Goal: Information Seeking & Learning: Learn about a topic

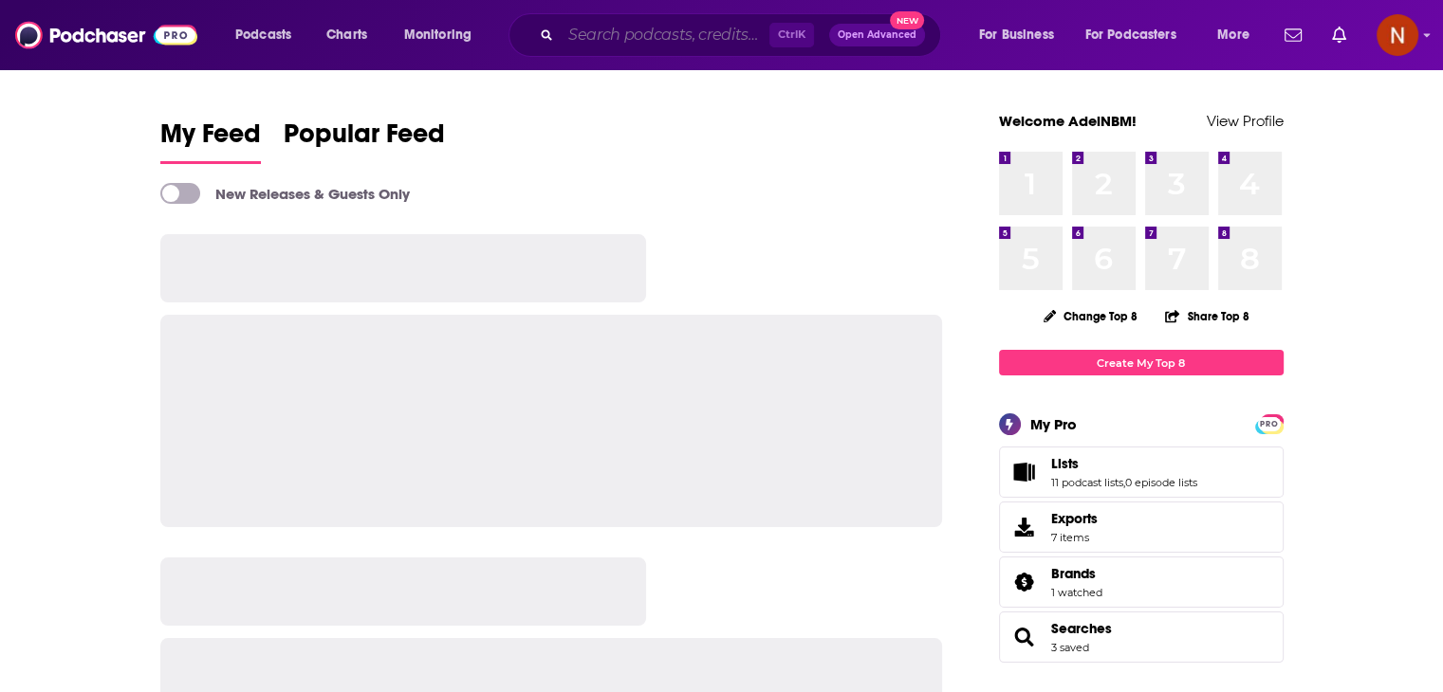
click at [656, 39] on input "Search podcasts, credits, & more..." at bounding box center [665, 35] width 209 height 30
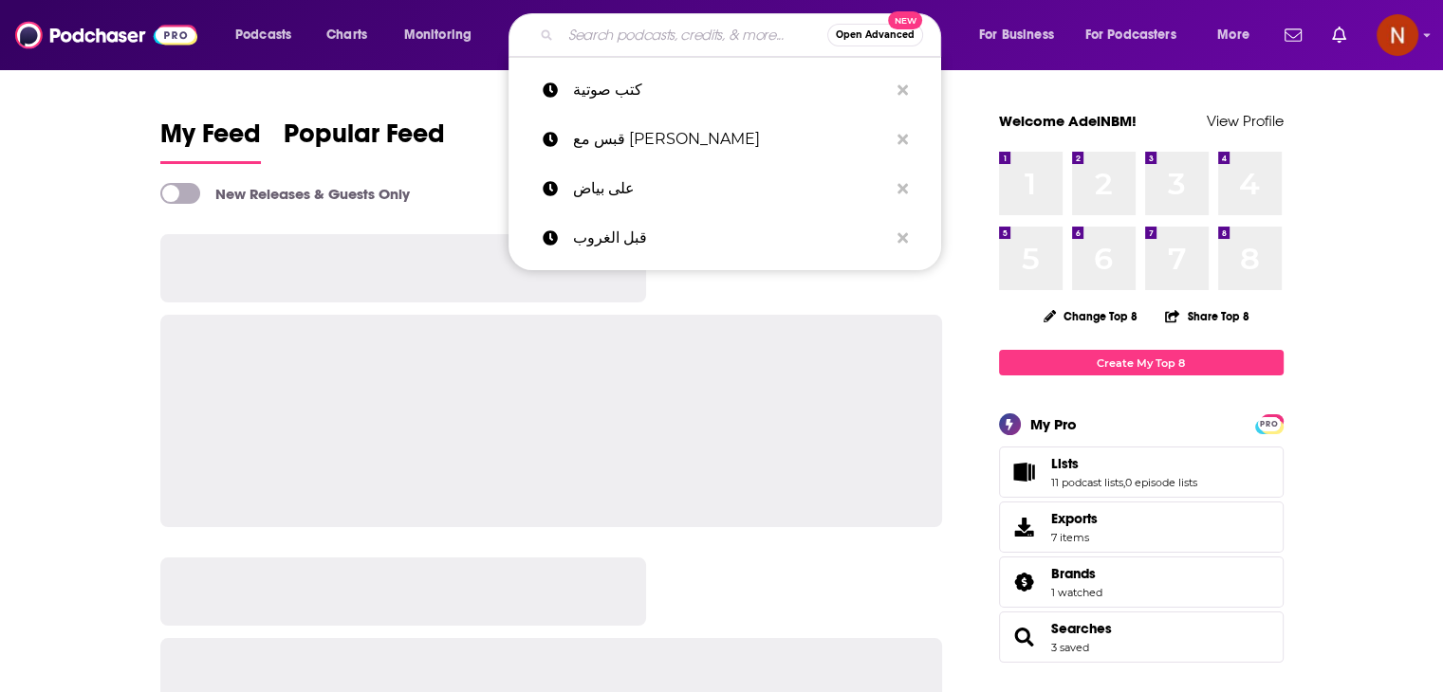
paste input "Coucou MA Biche"
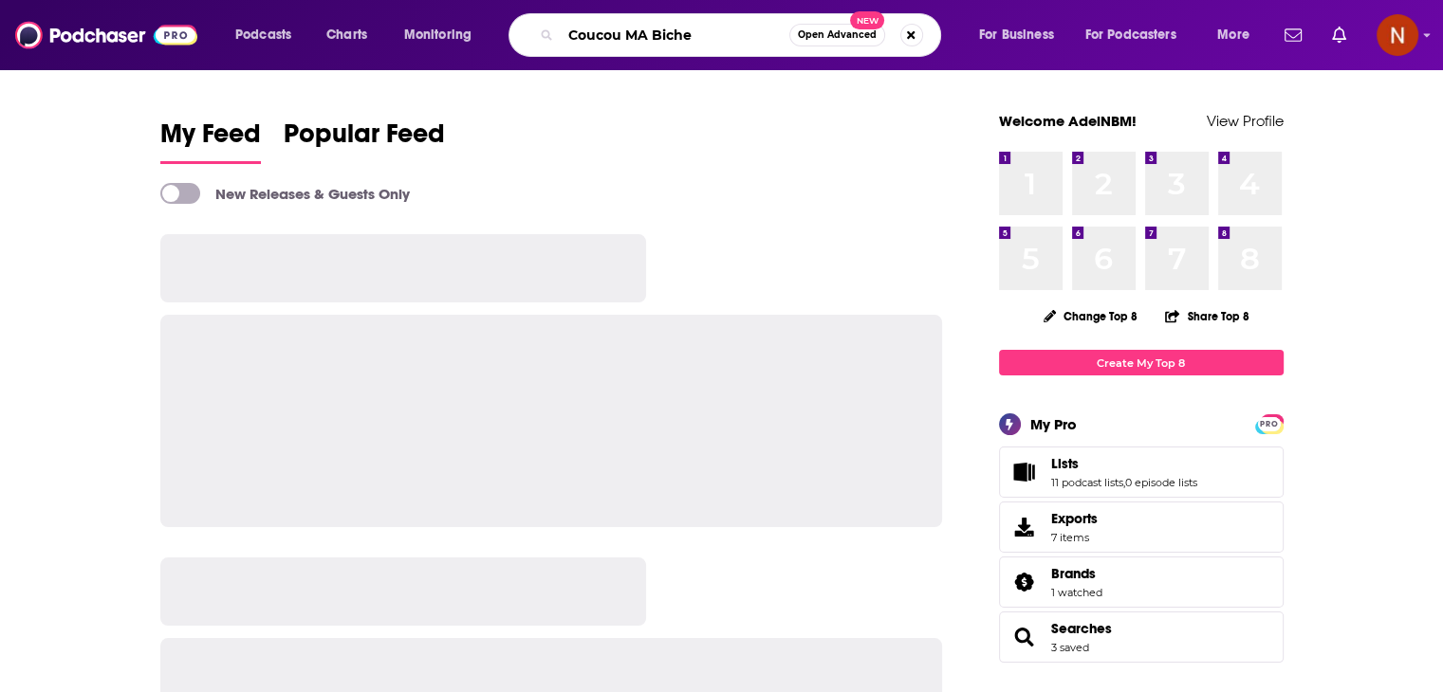
type input "Coucou MA Biche"
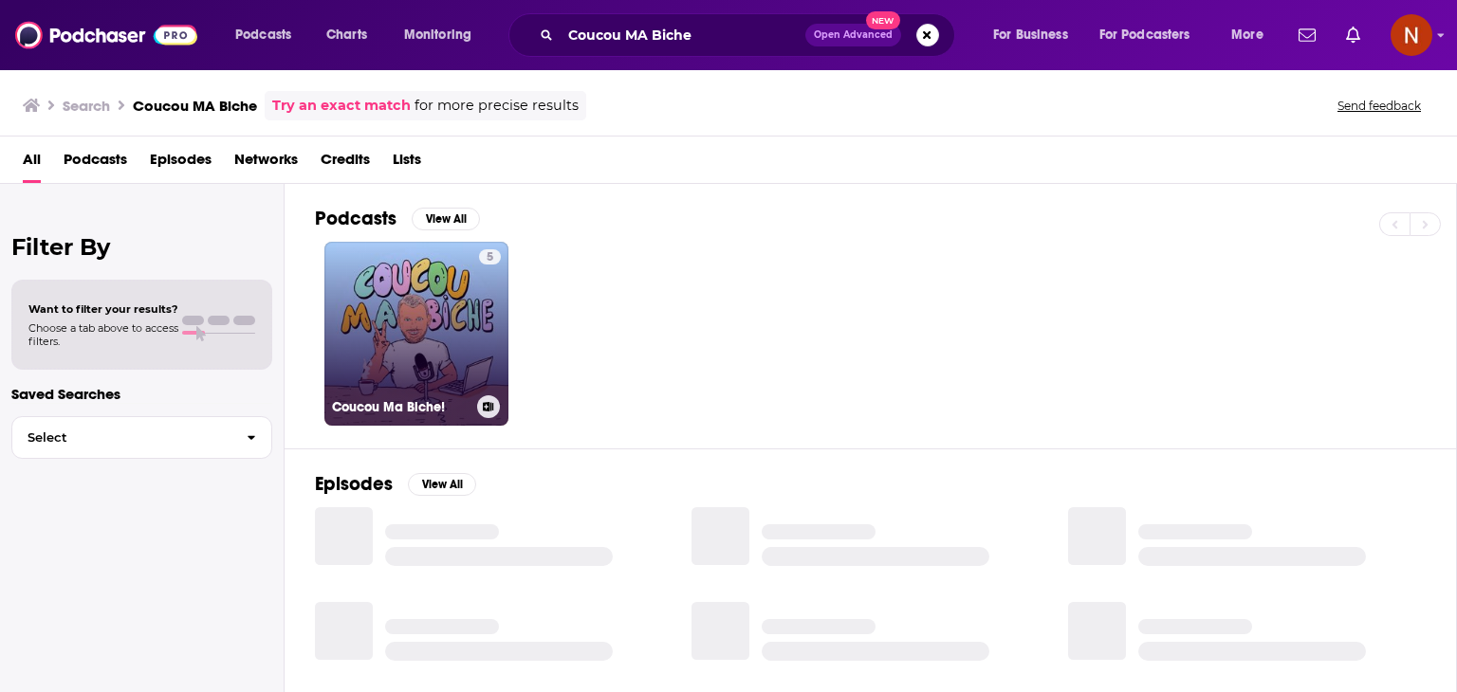
click at [425, 313] on link "5 Coucou Ma Biche!" at bounding box center [416, 334] width 184 height 184
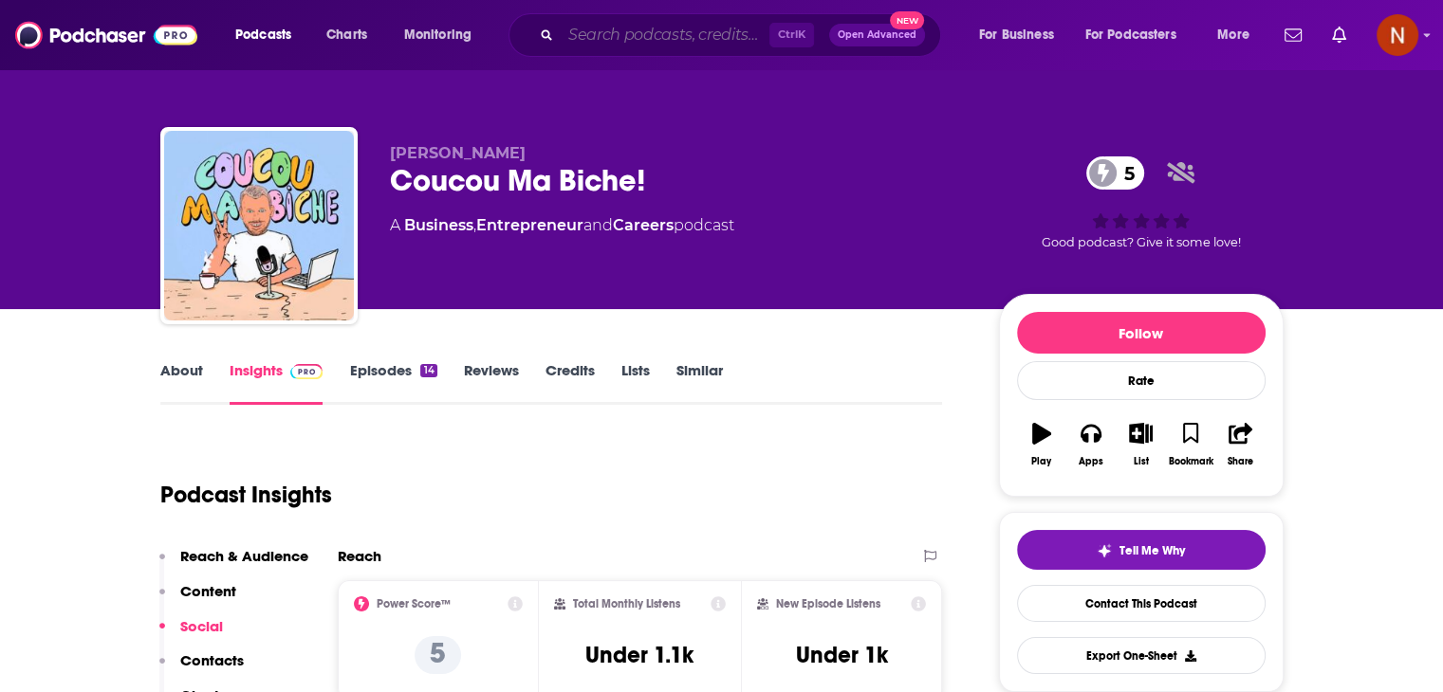
click at [618, 46] on input "Search podcasts, credits, & more..." at bounding box center [665, 35] width 209 height 30
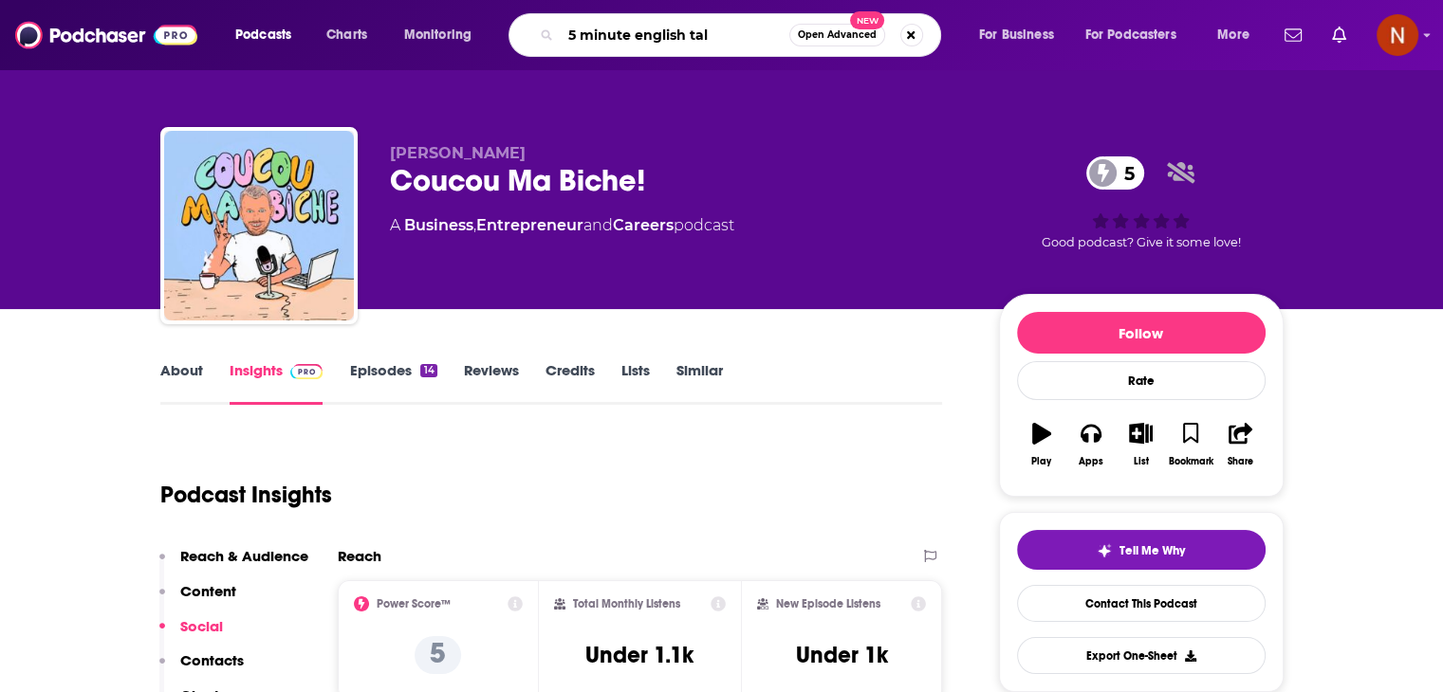
type input "5 minute english talk"
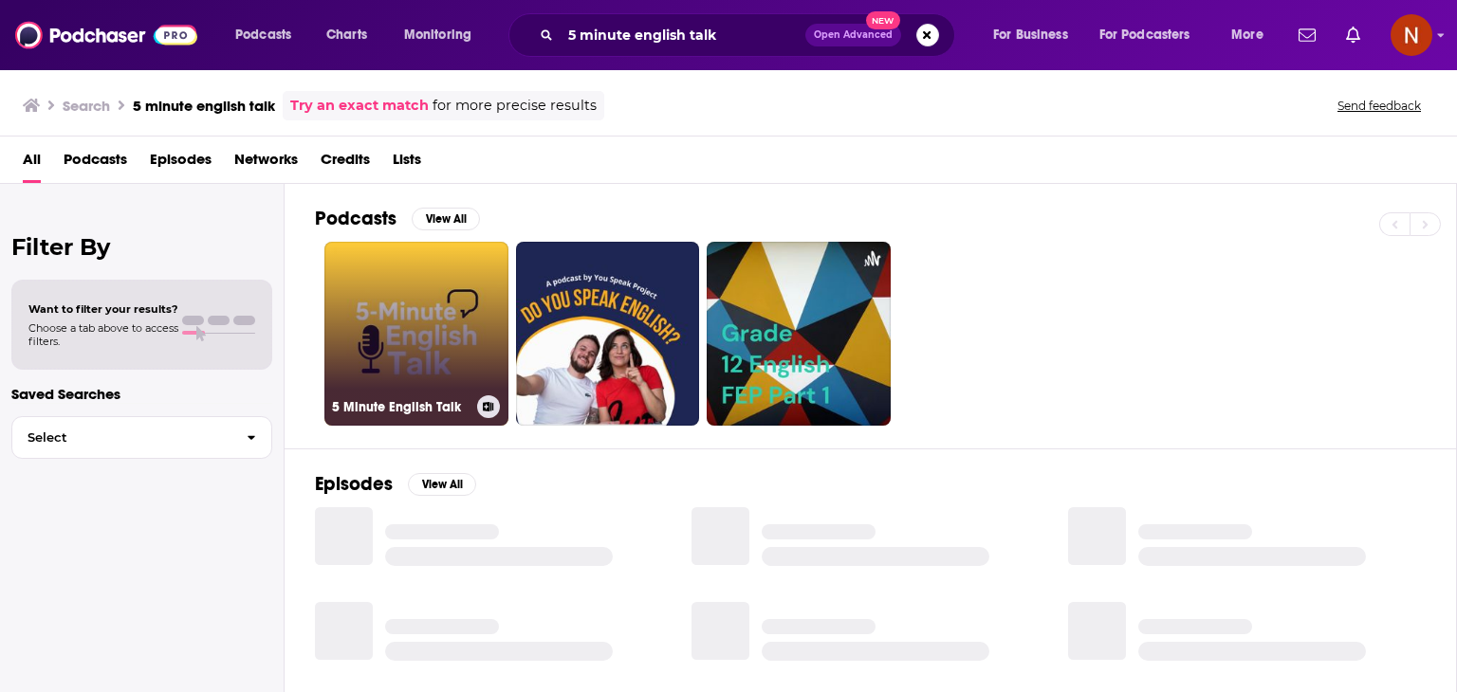
click at [421, 350] on link "5 Minute English Talk" at bounding box center [416, 334] width 184 height 184
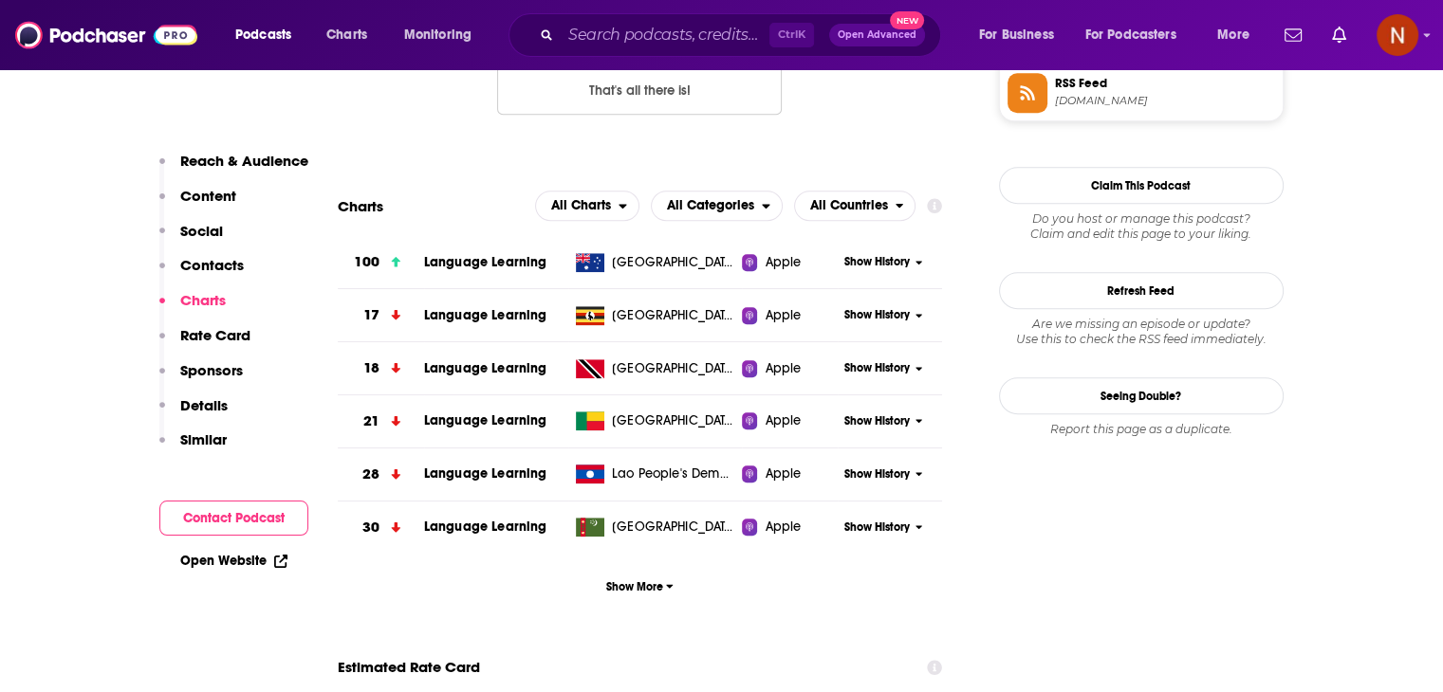
scroll to position [1634, 0]
click at [622, 592] on span "Show More" at bounding box center [639, 586] width 67 height 13
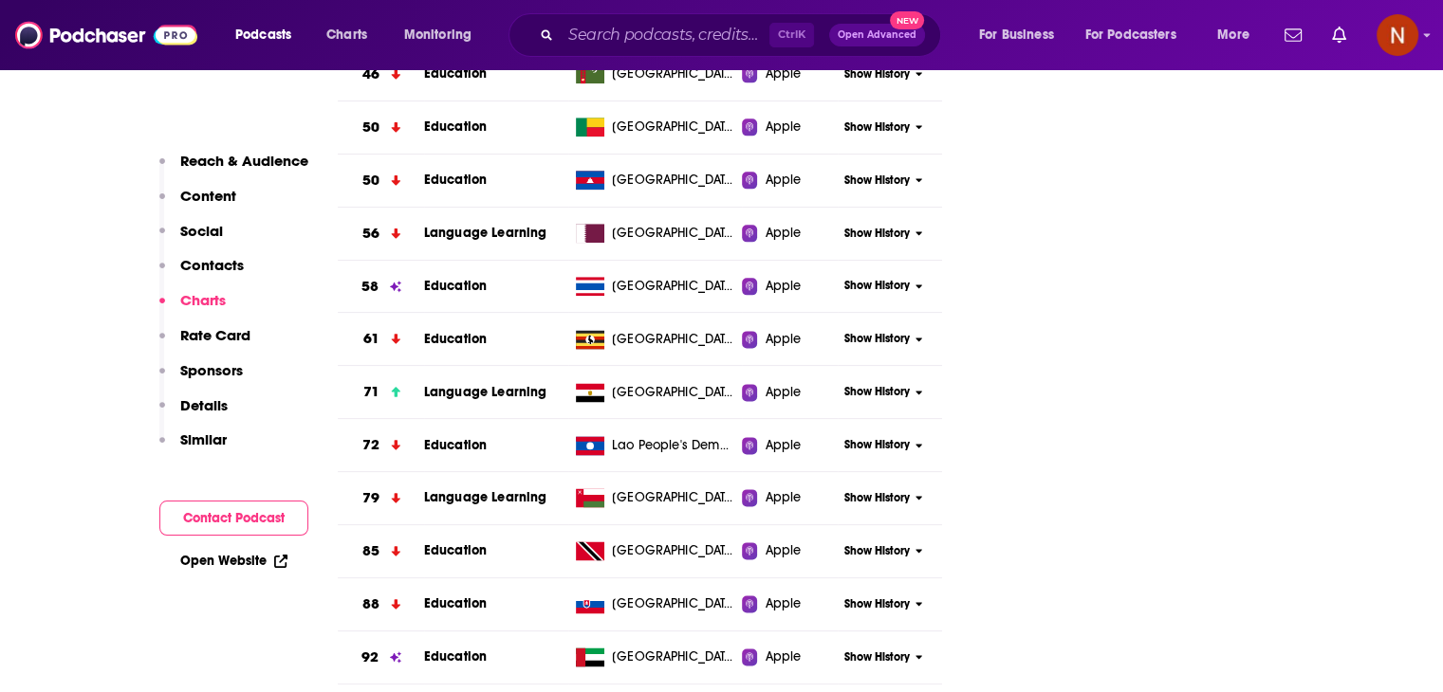
scroll to position [2405, 0]
click at [873, 387] on span "Show History" at bounding box center [876, 392] width 65 height 16
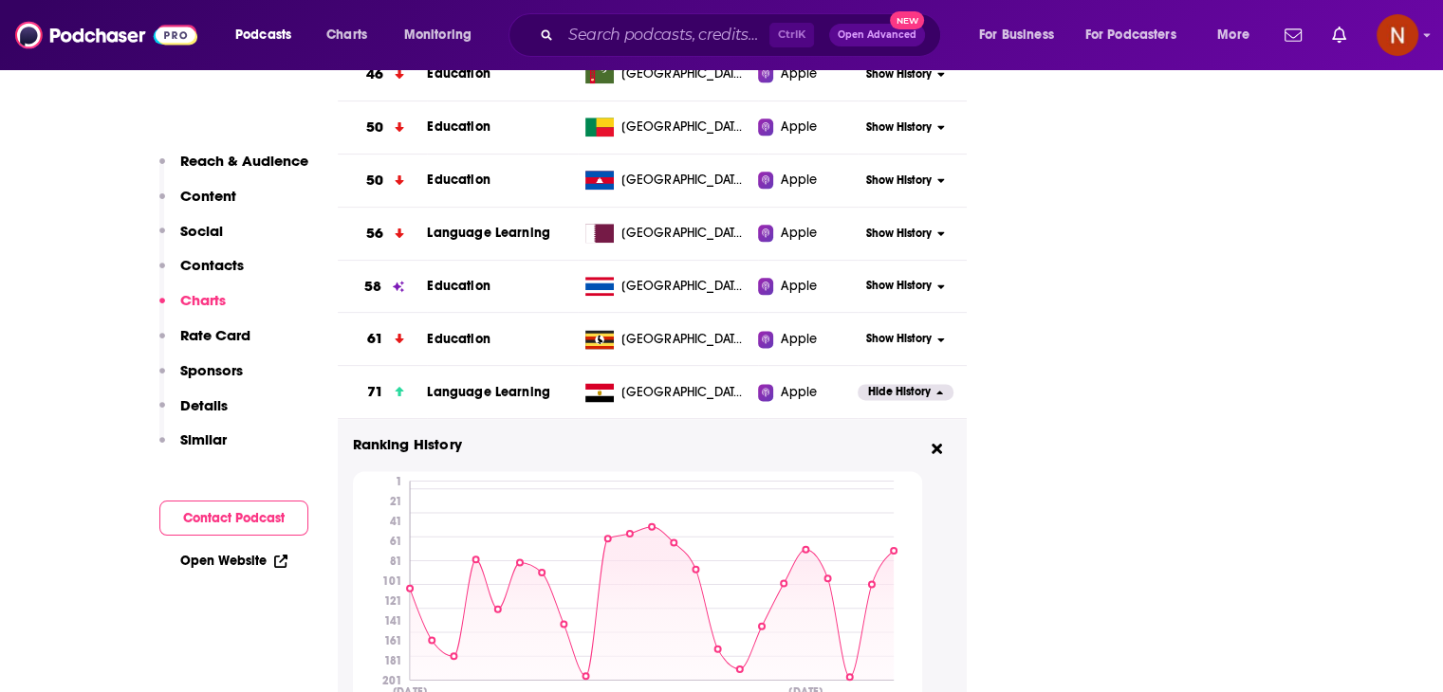
scroll to position [2561, 0]
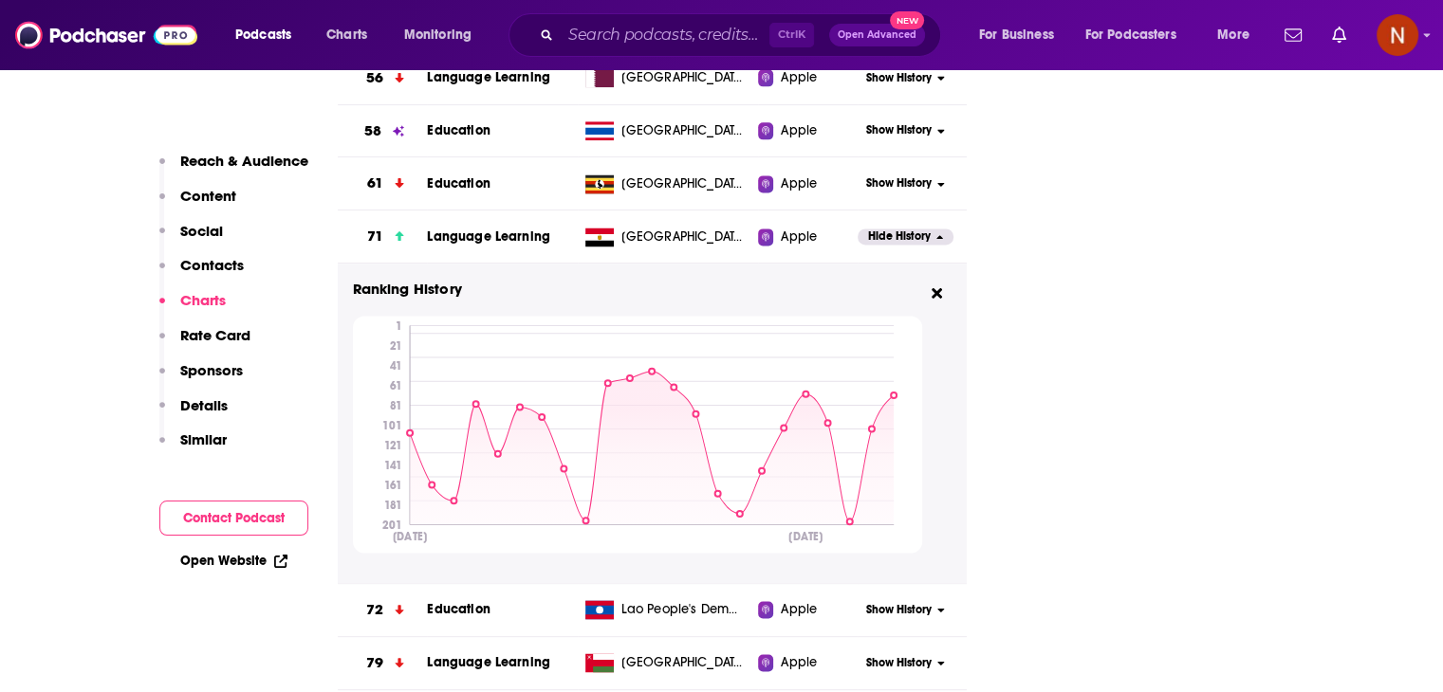
click at [900, 229] on span "Hide History" at bounding box center [899, 237] width 63 height 16
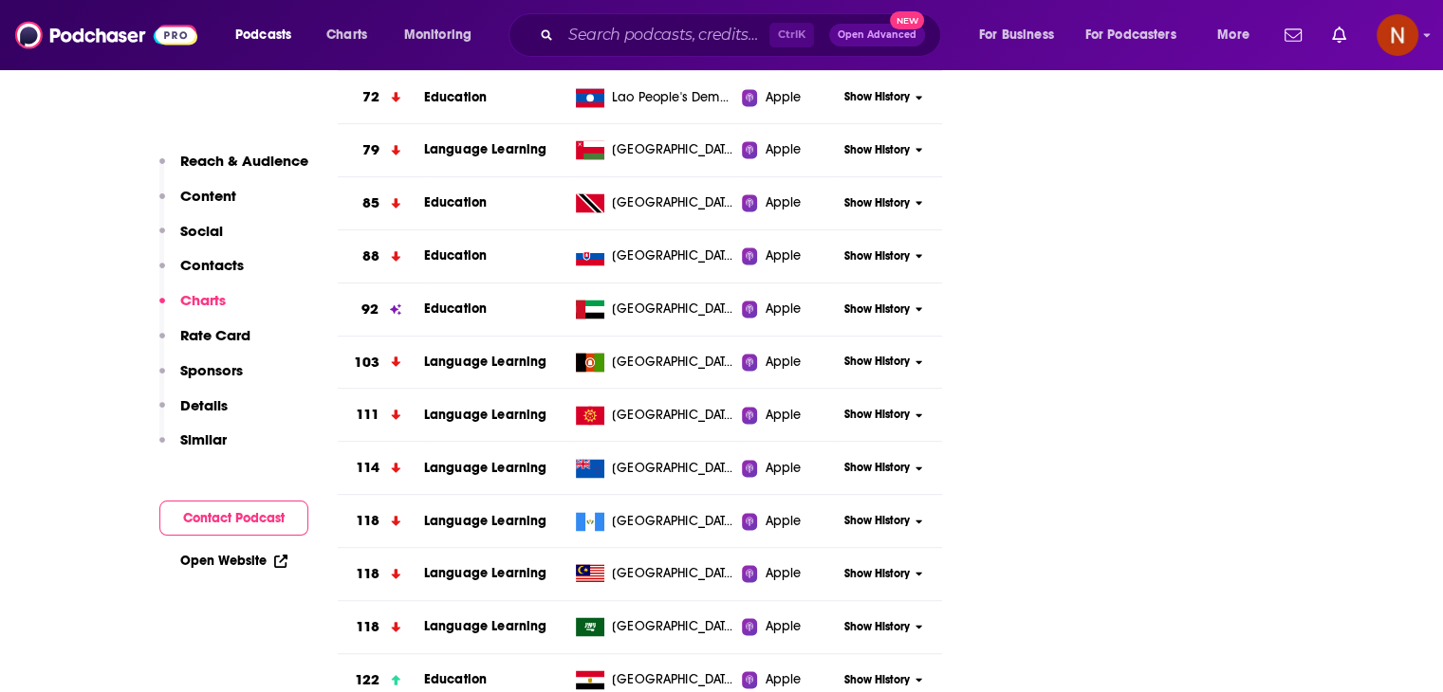
scroll to position [2754, 0]
click at [870, 304] on span "Show History" at bounding box center [876, 309] width 65 height 16
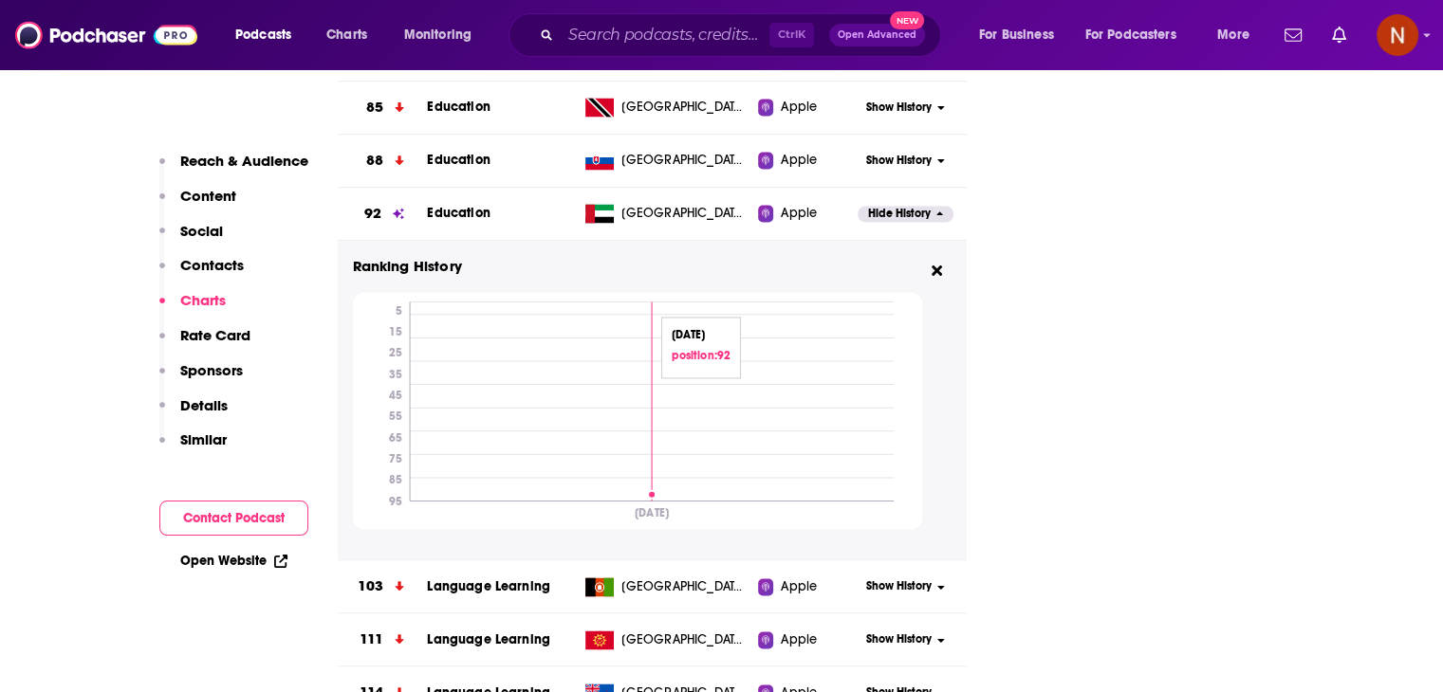
scroll to position [2849, 0]
click at [888, 213] on span "Hide History" at bounding box center [899, 214] width 63 height 16
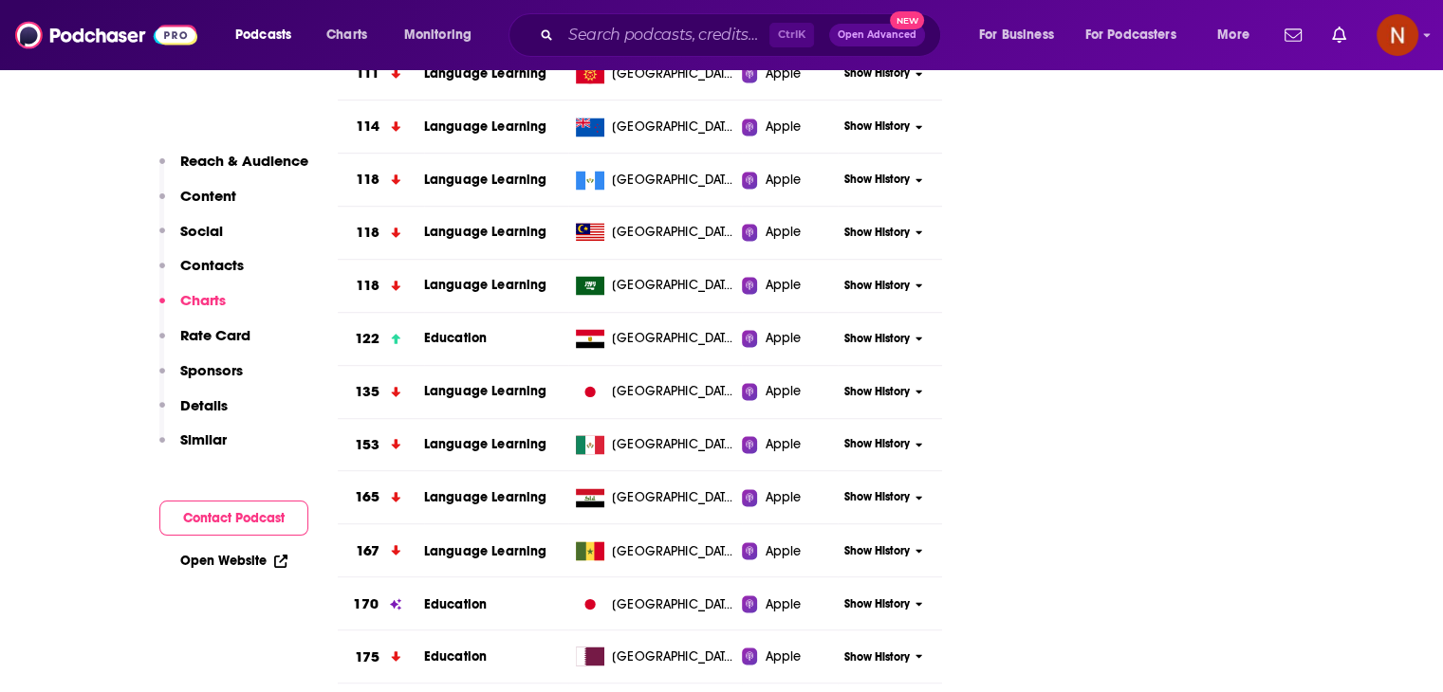
scroll to position [3100, 0]
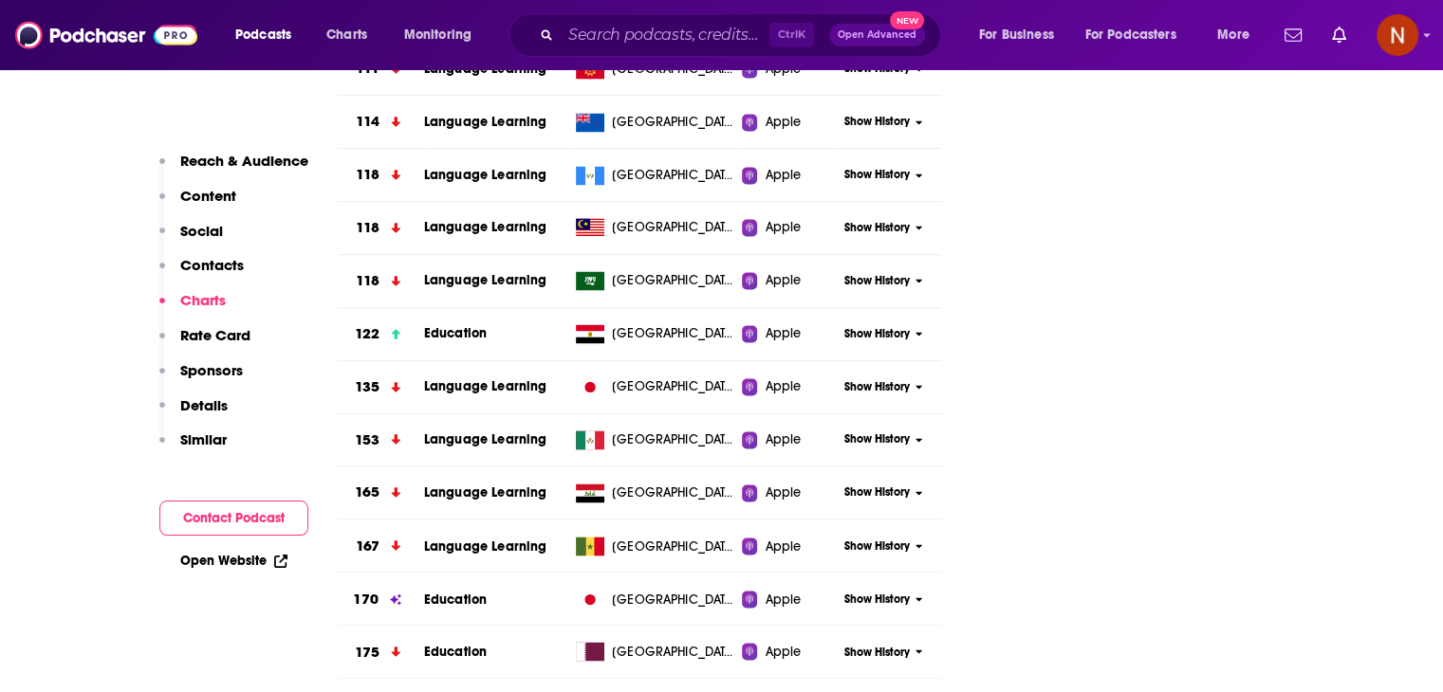
click at [870, 285] on div "Show History" at bounding box center [890, 281] width 104 height 46
click at [875, 277] on span "Show History" at bounding box center [876, 281] width 65 height 16
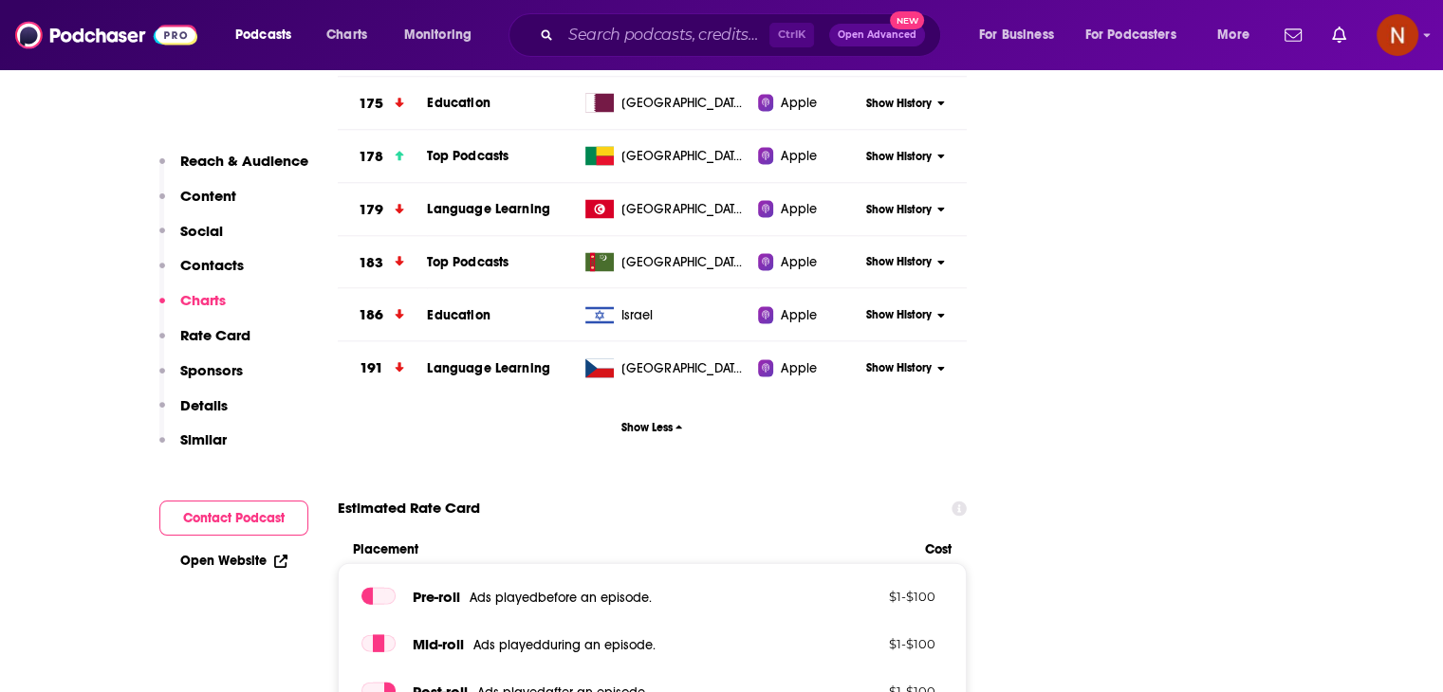
scroll to position [3915, 0]
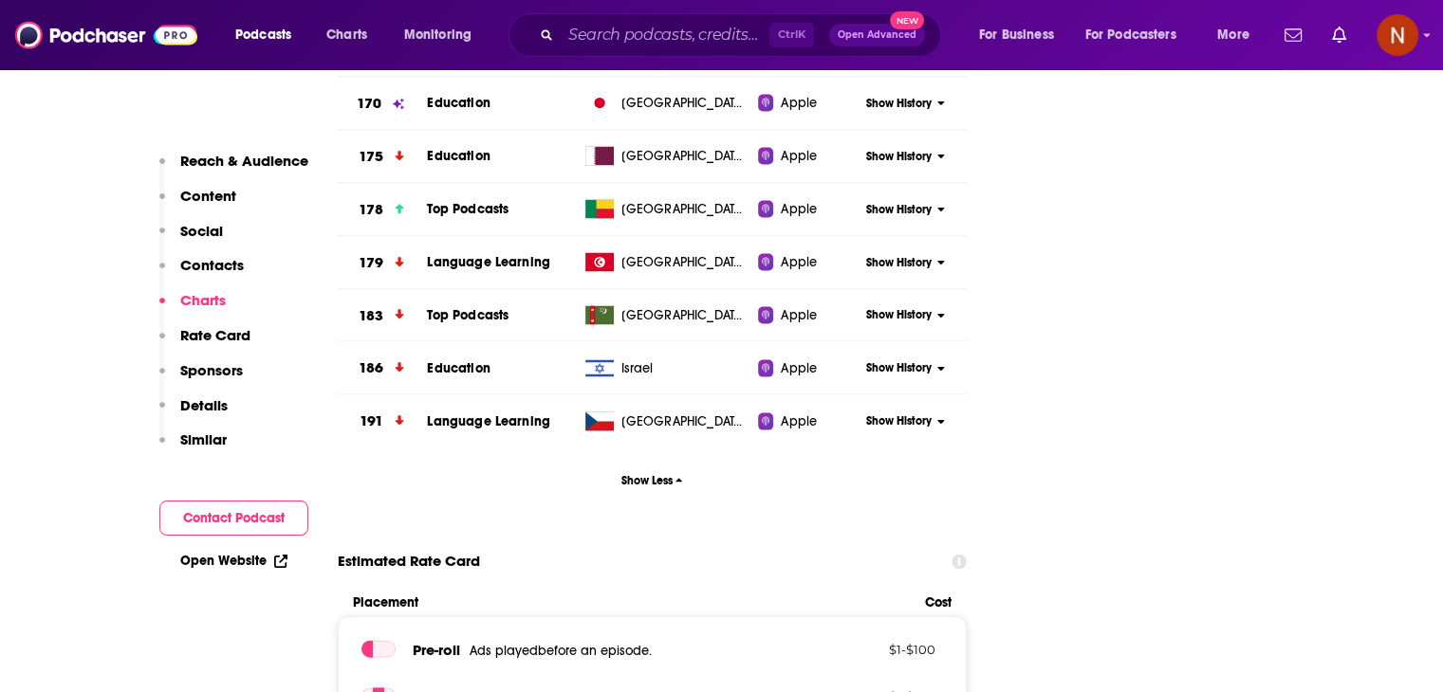
click at [892, 217] on div "Show History" at bounding box center [911, 210] width 108 height 46
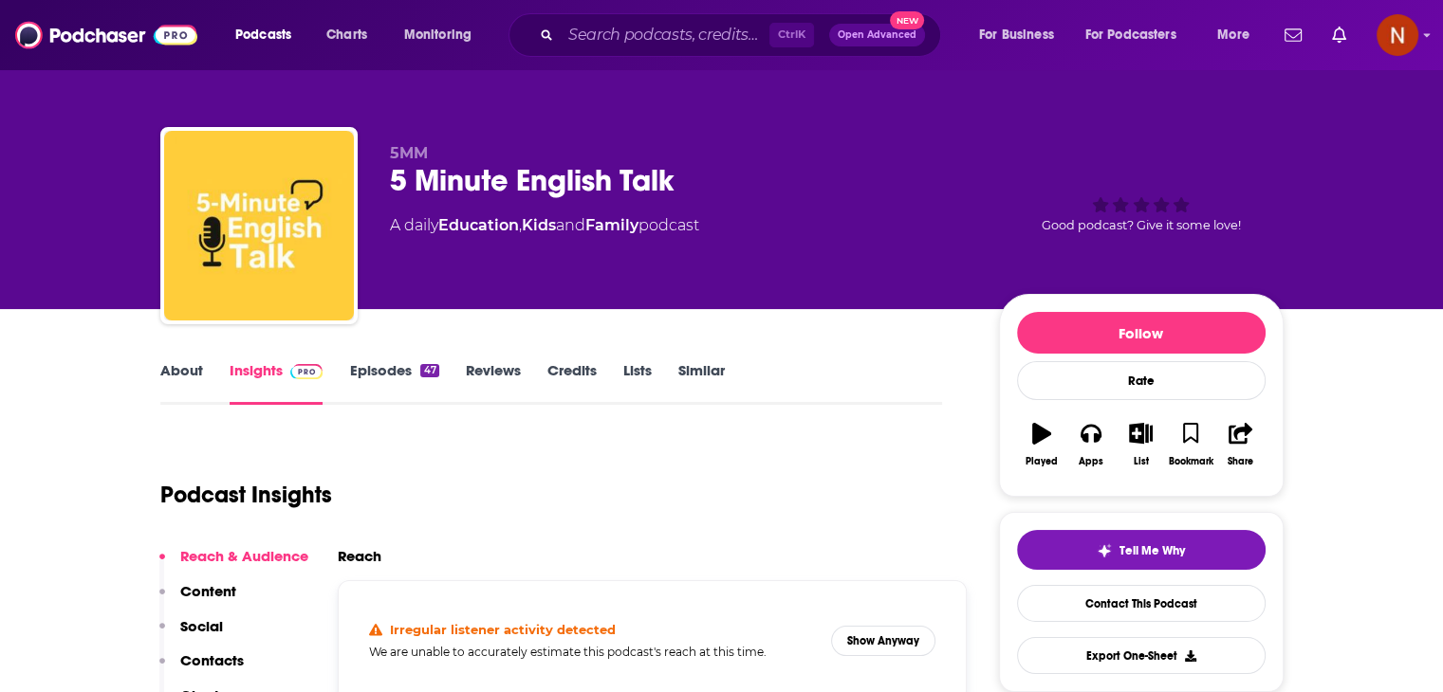
scroll to position [0, 0]
